Goal: Task Accomplishment & Management: Complete application form

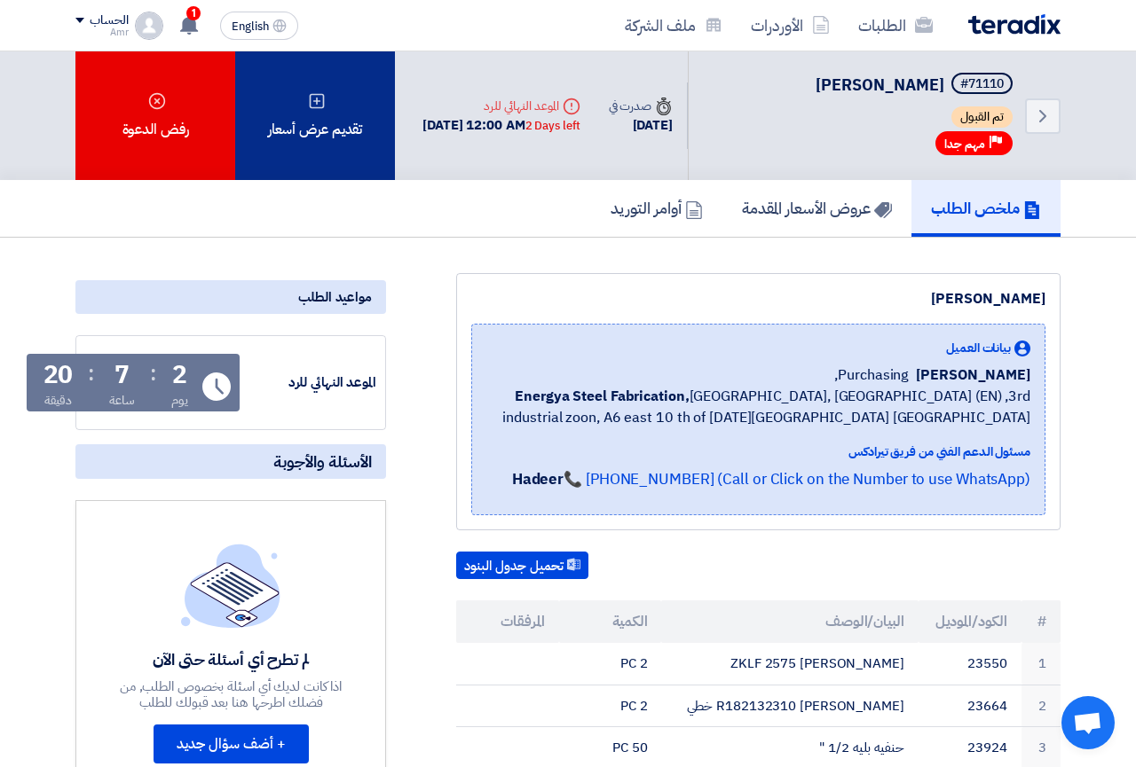
click at [353, 102] on div "تقديم عرض أسعار" at bounding box center [315, 115] width 160 height 129
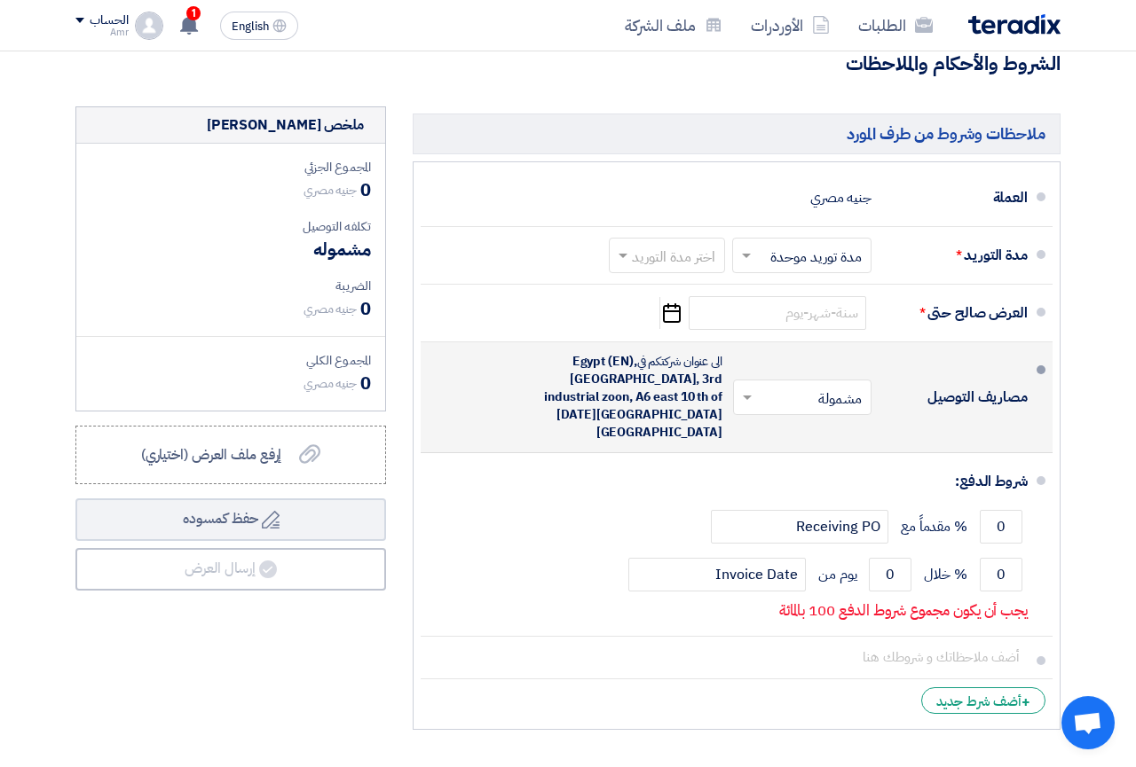
scroll to position [2082, 0]
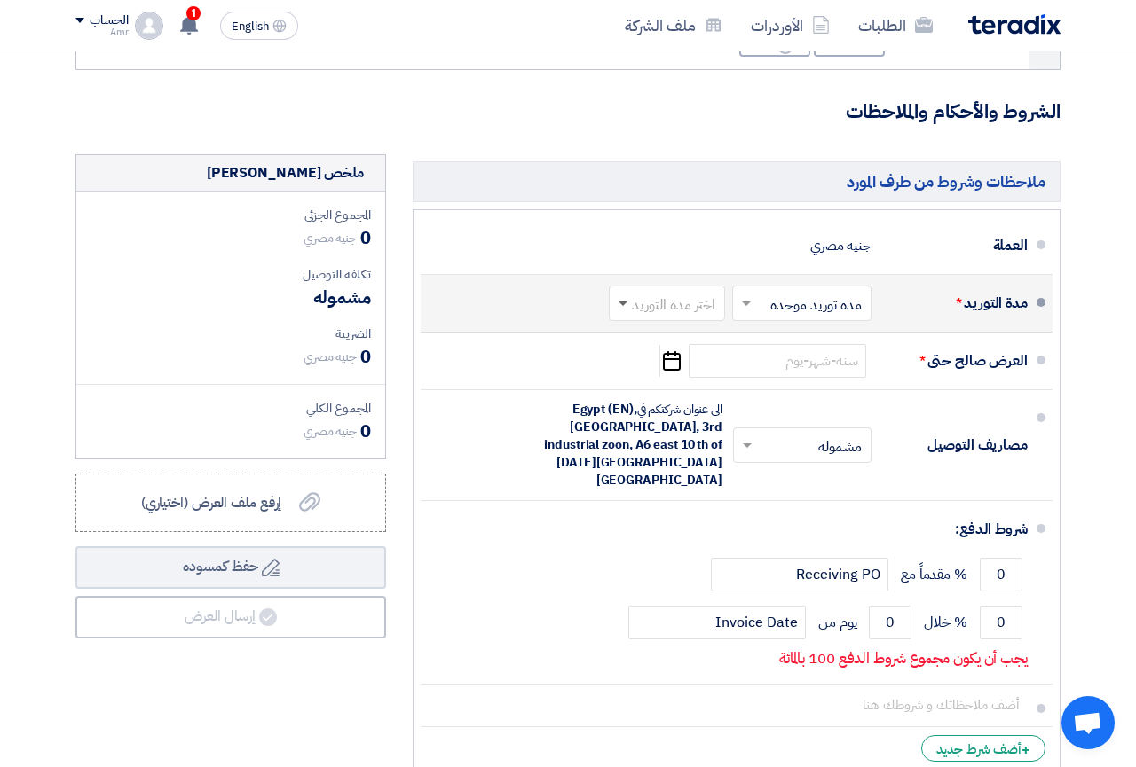
click at [626, 302] on span at bounding box center [622, 305] width 9 height 6
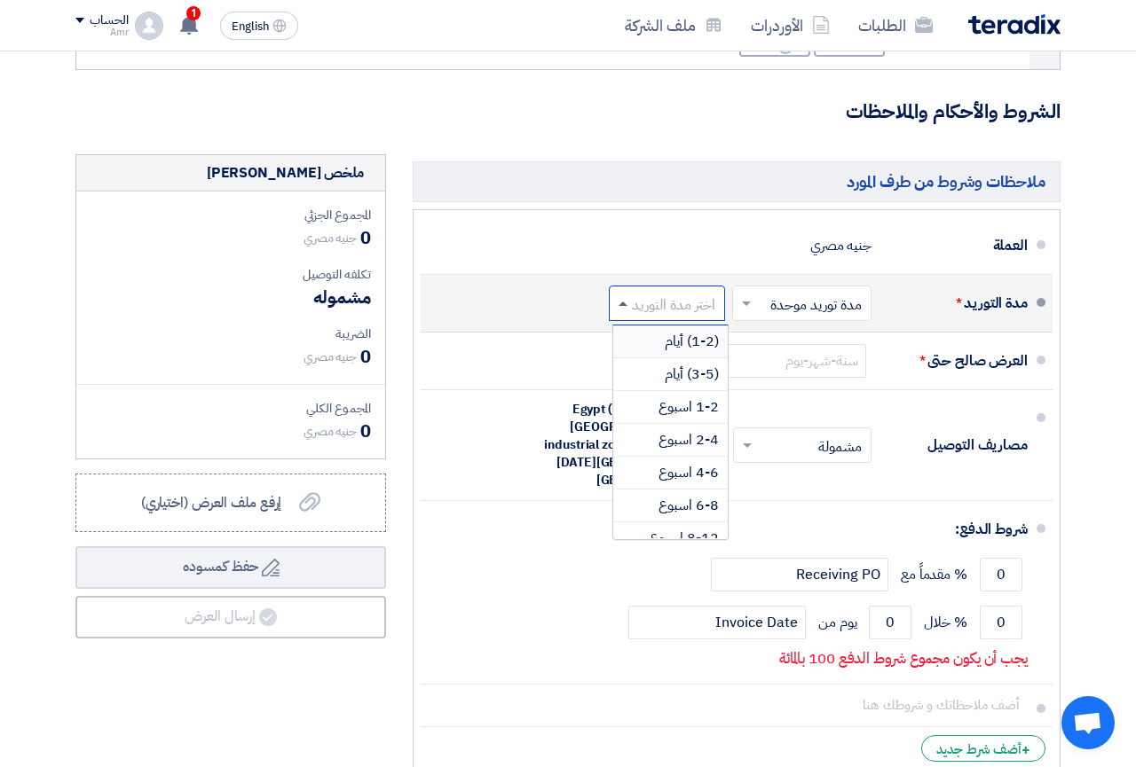
click at [626, 302] on span at bounding box center [622, 304] width 9 height 4
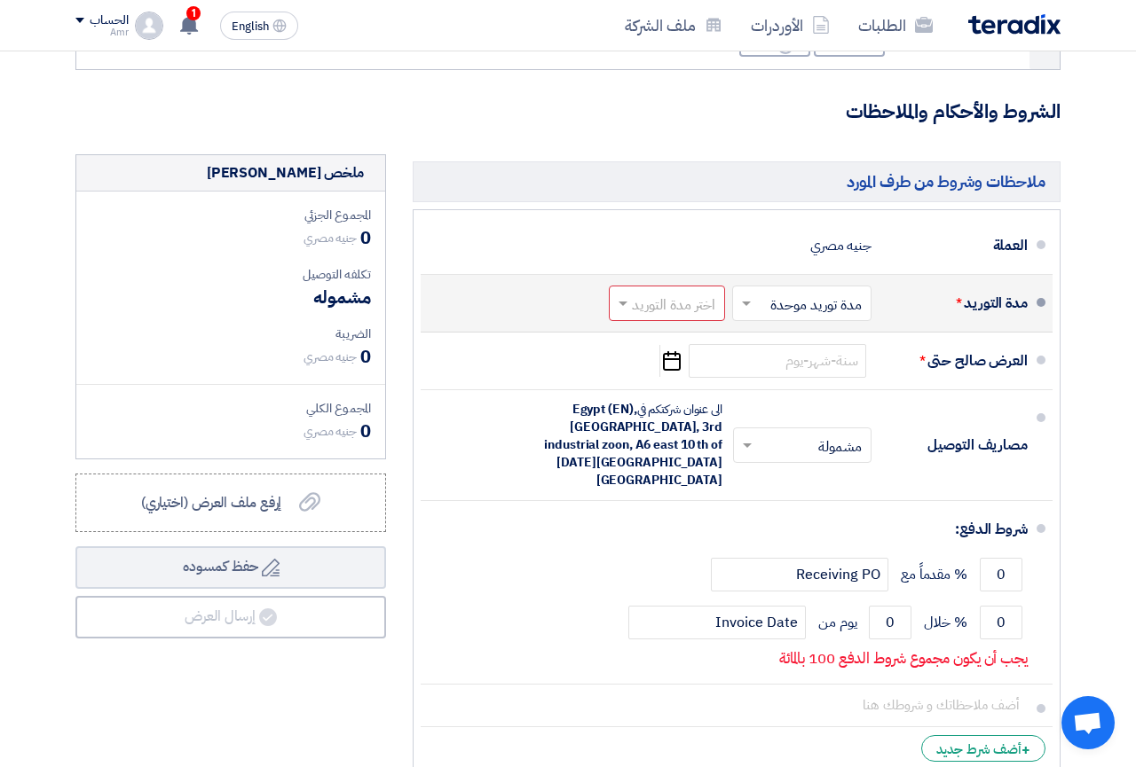
click at [808, 292] on input "text" at bounding box center [798, 305] width 130 height 26
click at [824, 331] on span "مدد توريد متعددة" at bounding box center [817, 341] width 96 height 21
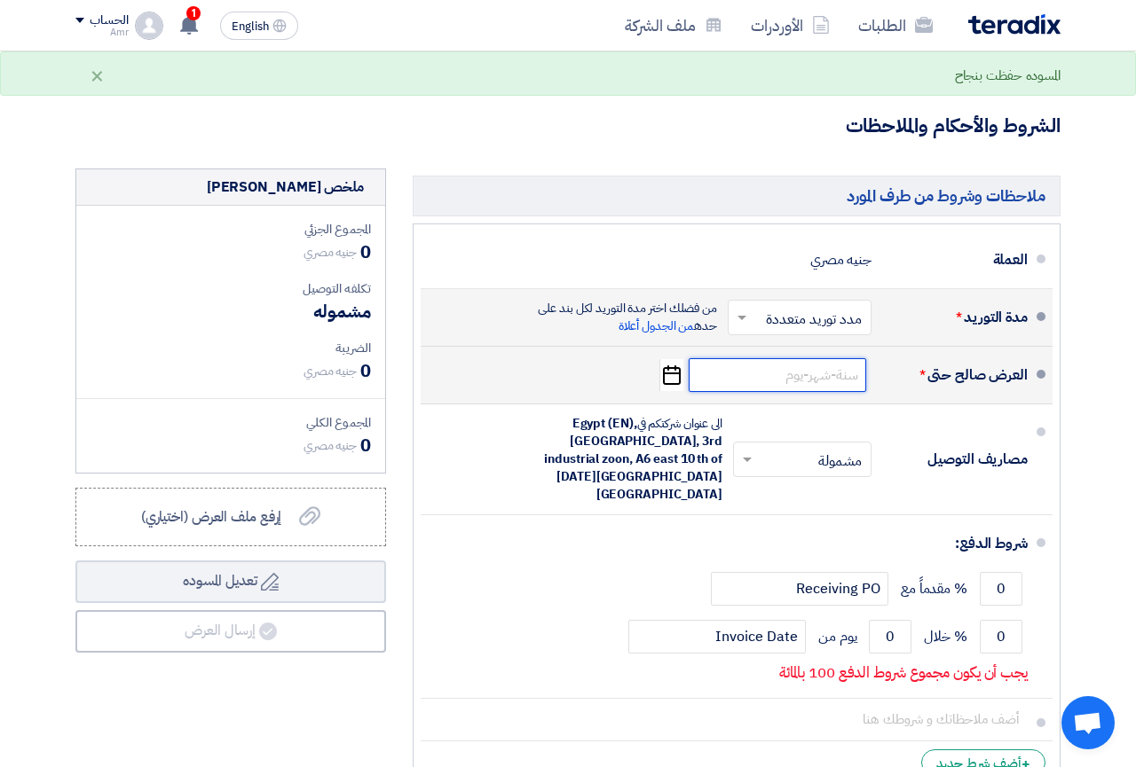
click at [813, 358] on input at bounding box center [777, 375] width 177 height 34
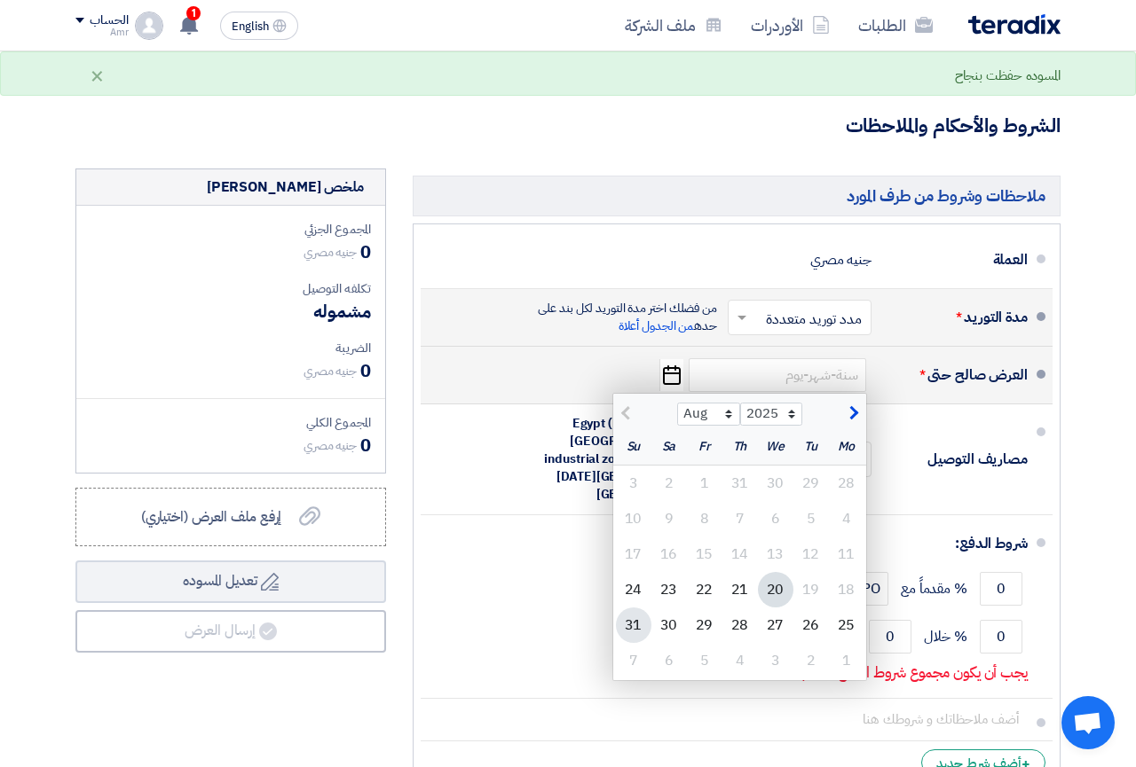
click at [635, 608] on div "31" at bounding box center [633, 625] width 35 height 35
type input "[DATE]"
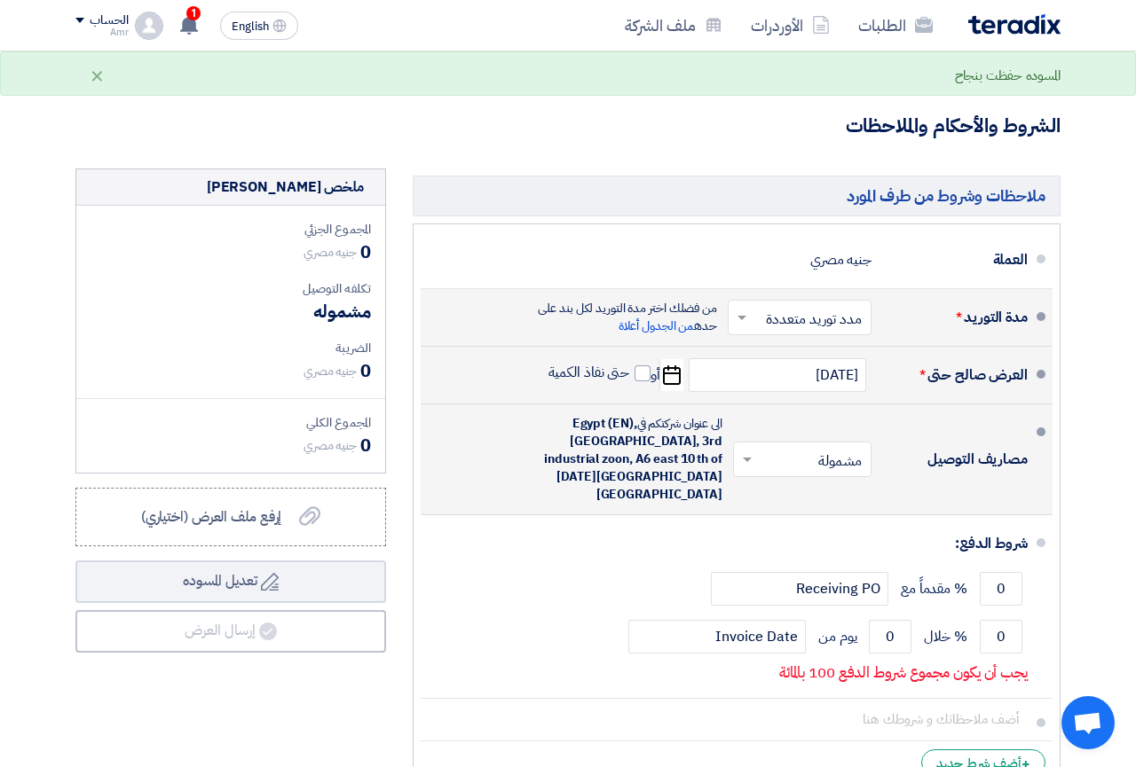
click at [749, 451] on span at bounding box center [745, 460] width 22 height 18
click at [835, 520] on span "غير مشمولة" at bounding box center [834, 530] width 62 height 21
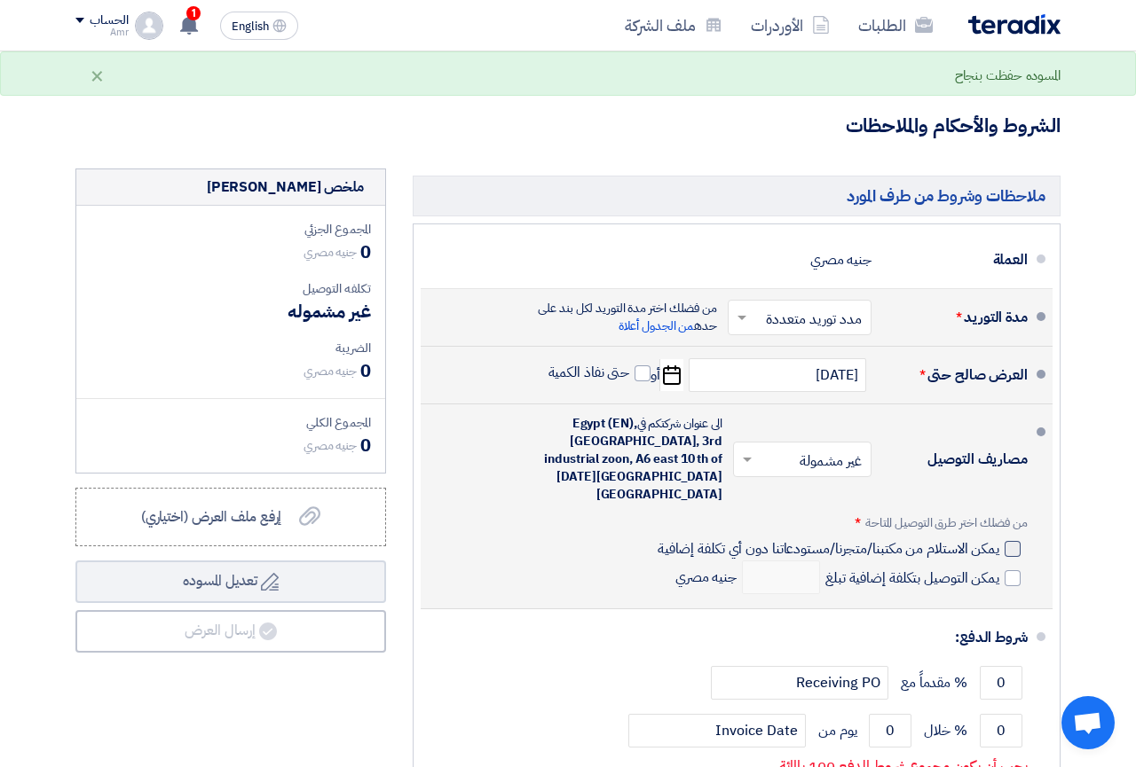
click at [1019, 541] on div at bounding box center [1012, 549] width 16 height 16
click at [999, 539] on input "يمكن الاستلام من مكتبنا/متجرنا/مستودعاتنا دون أي تكلفة إضافية" at bounding box center [826, 556] width 345 height 34
checkbox input "true"
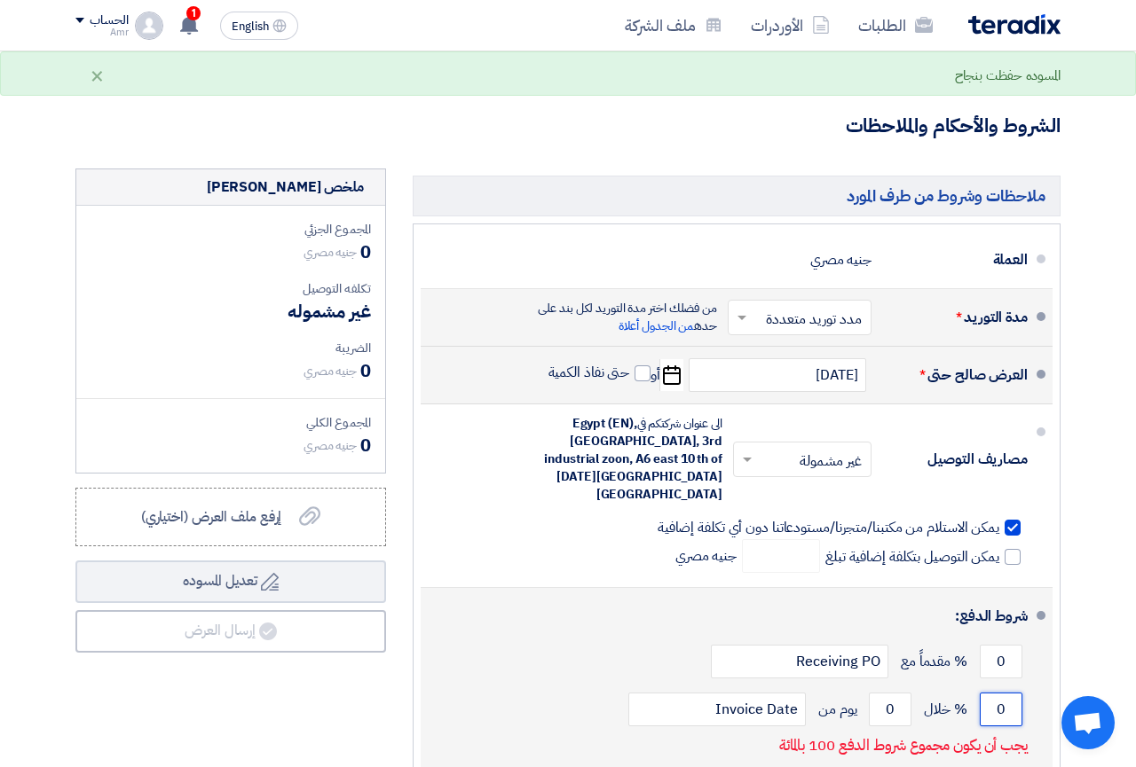
click at [997, 693] on input "0" at bounding box center [1001, 710] width 43 height 34
type input "100"
click at [878, 693] on input "0" at bounding box center [890, 710] width 43 height 34
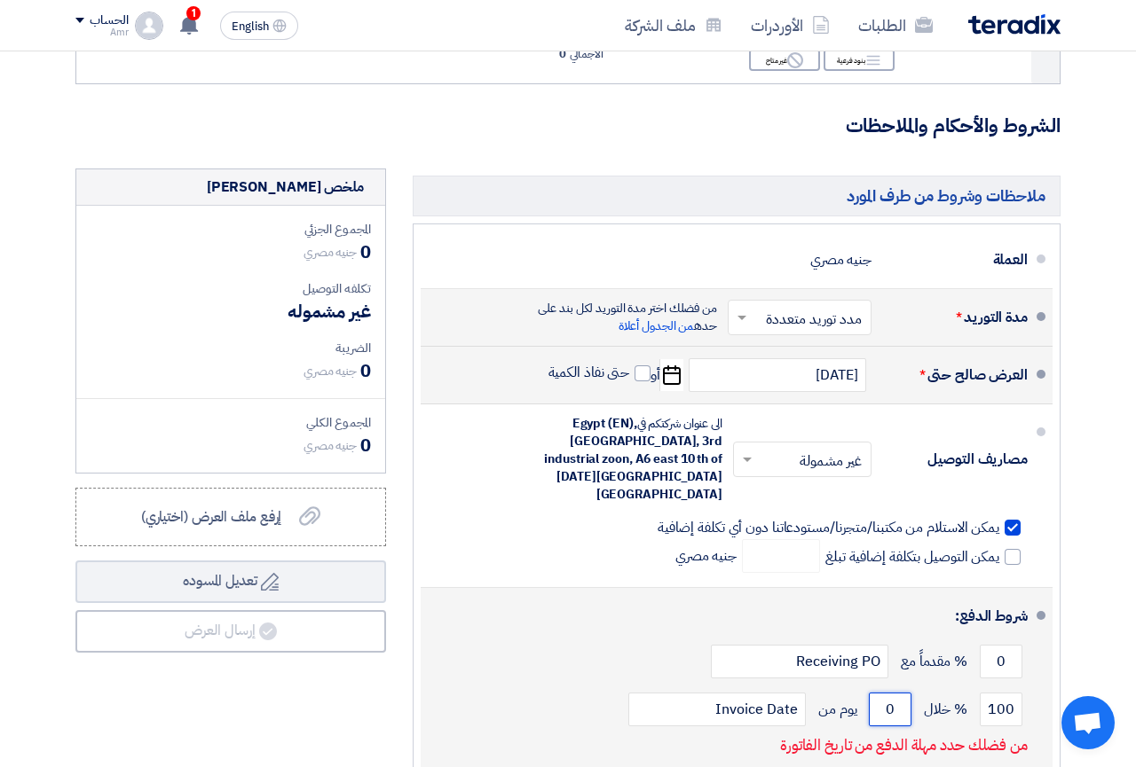
click at [878, 693] on input "0" at bounding box center [890, 710] width 43 height 34
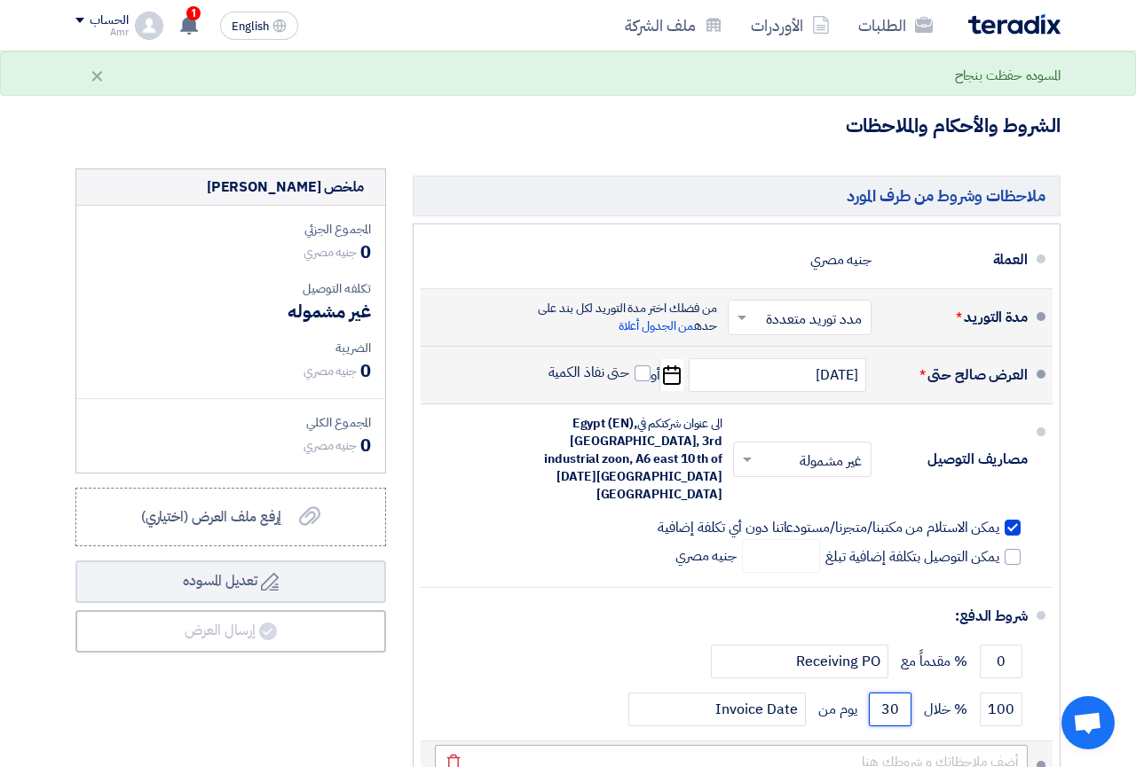
type input "30"
click at [909, 745] on input "text" at bounding box center [731, 762] width 593 height 34
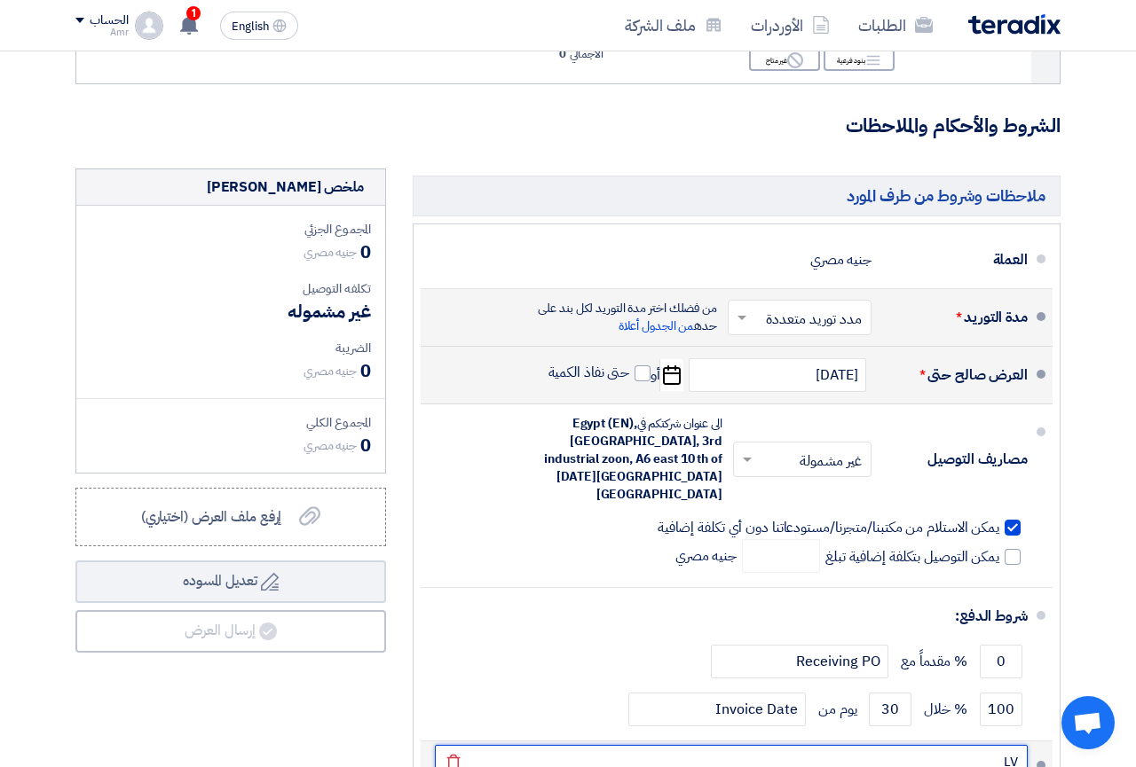
type input "L"
type input "مرفق عرض السعر"
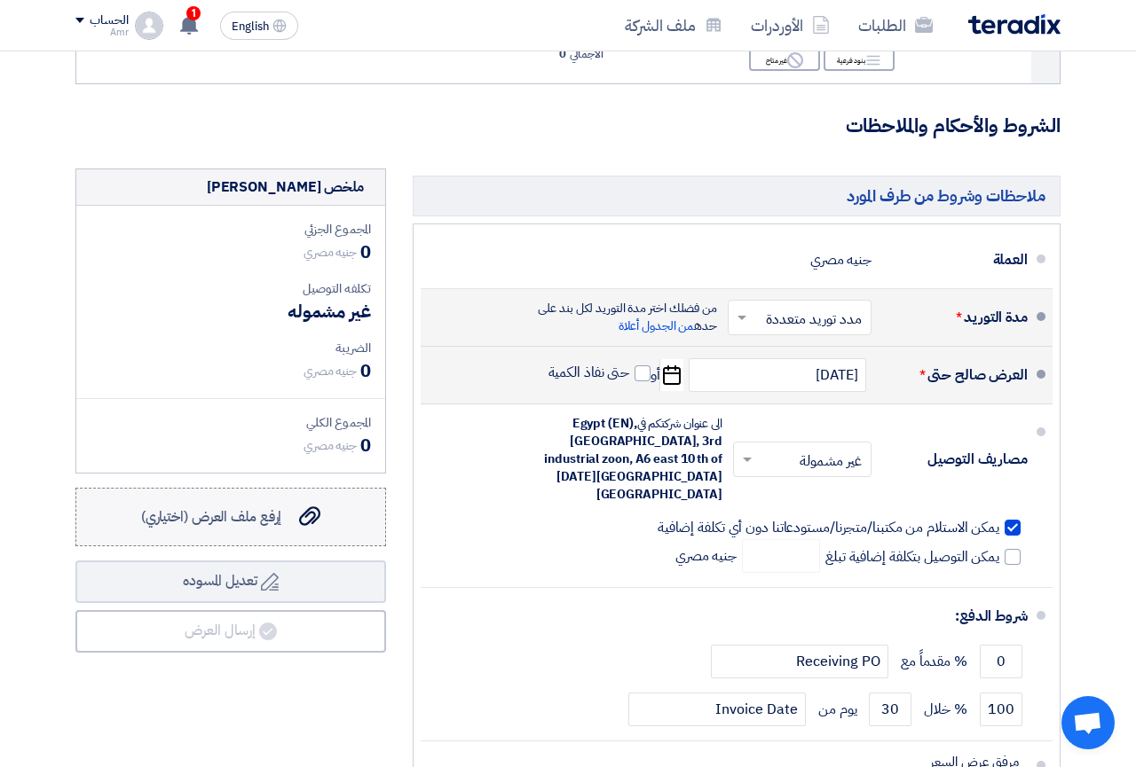
click at [261, 507] on span "إرفع ملف العرض (اختياري)" at bounding box center [211, 517] width 141 height 21
click at [0, 0] on input "إرفع ملف العرض (اختياري) إرفع ملف العرض (اختياري)" at bounding box center [0, 0] width 0 height 0
click at [647, 366] on span at bounding box center [642, 374] width 16 height 16
click at [630, 364] on input "حتى نفاذ الكمية" at bounding box center [587, 381] width 85 height 34
checkbox input "true"
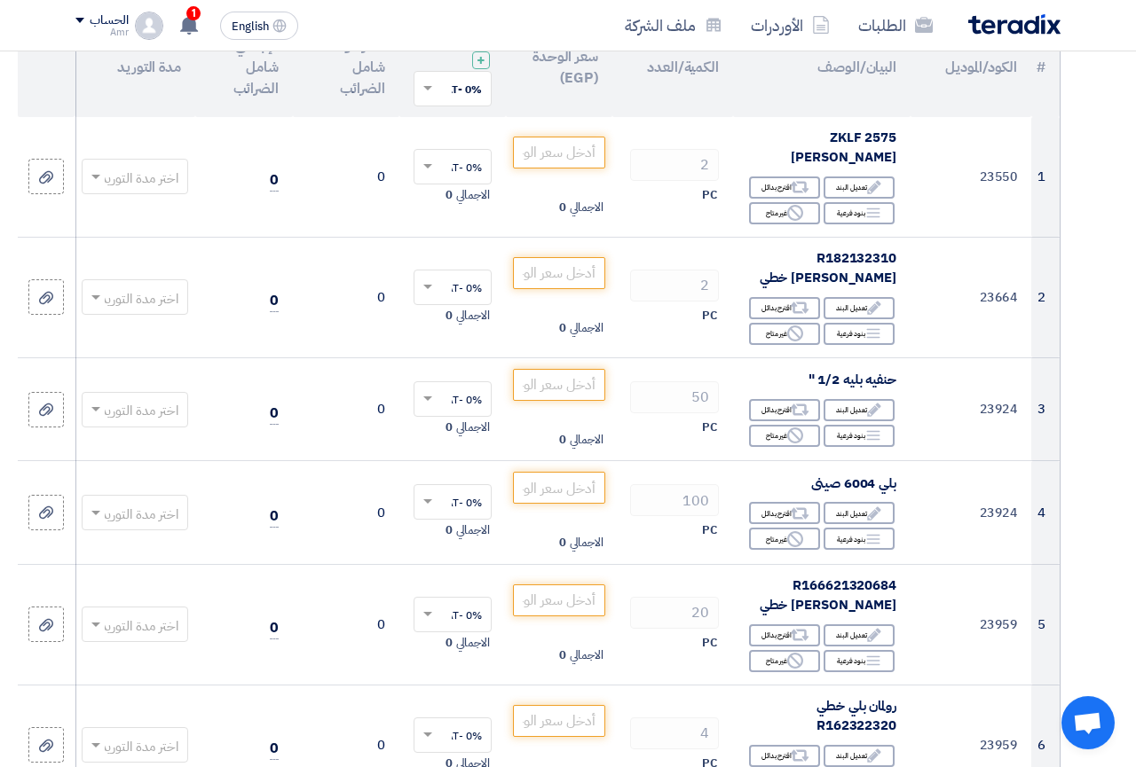
scroll to position [73, 0]
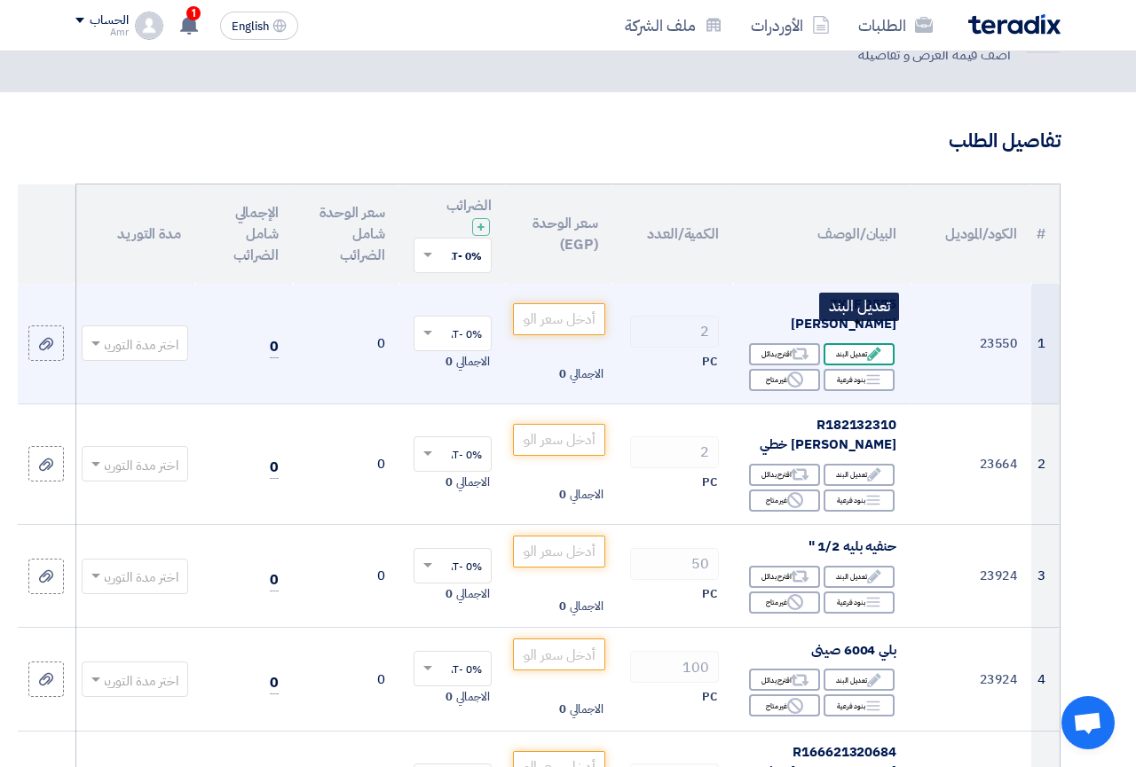
click at [852, 343] on div "Edit تعديل البند" at bounding box center [858, 354] width 71 height 22
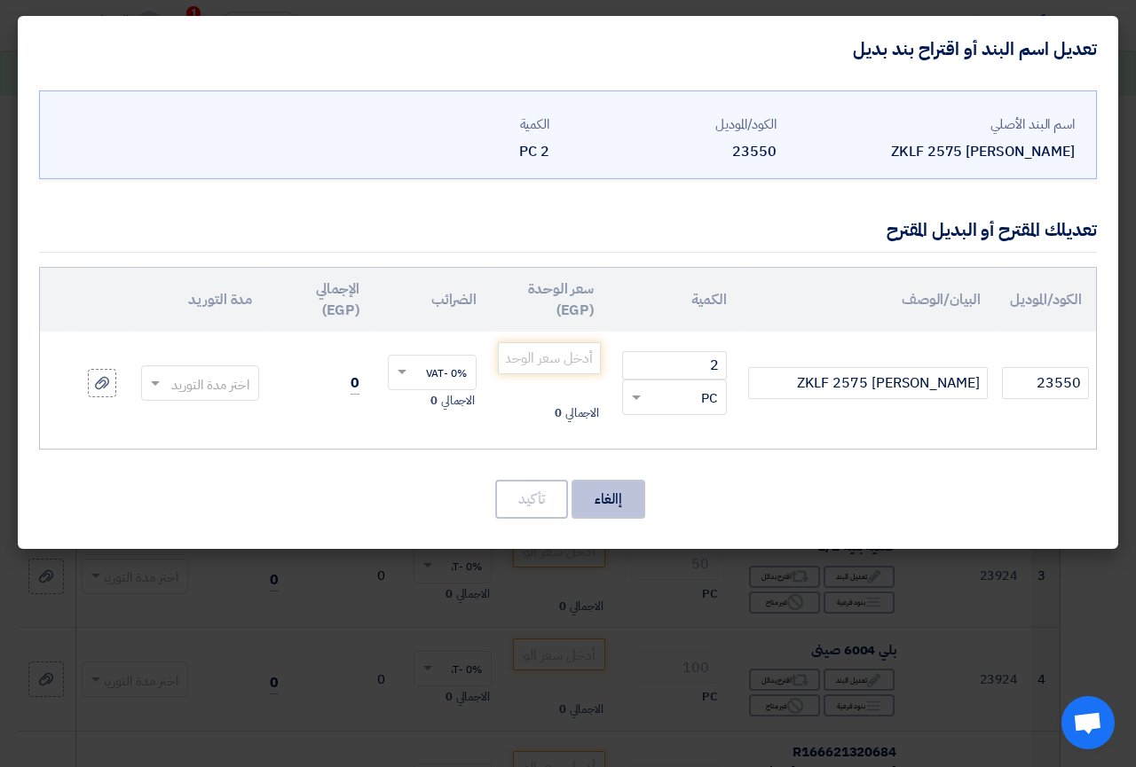
click at [604, 508] on button "إالغاء" at bounding box center [608, 499] width 74 height 39
